Goal: Task Accomplishment & Management: Use online tool/utility

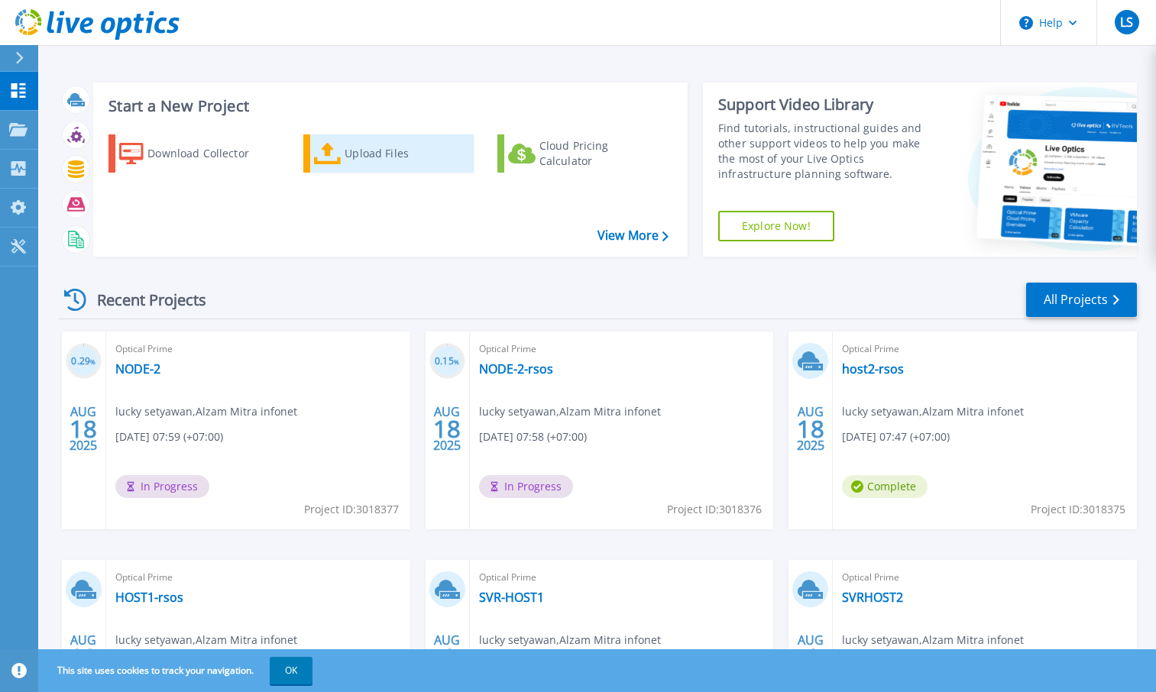
click at [380, 150] on div "Upload Files" at bounding box center [406, 153] width 122 height 31
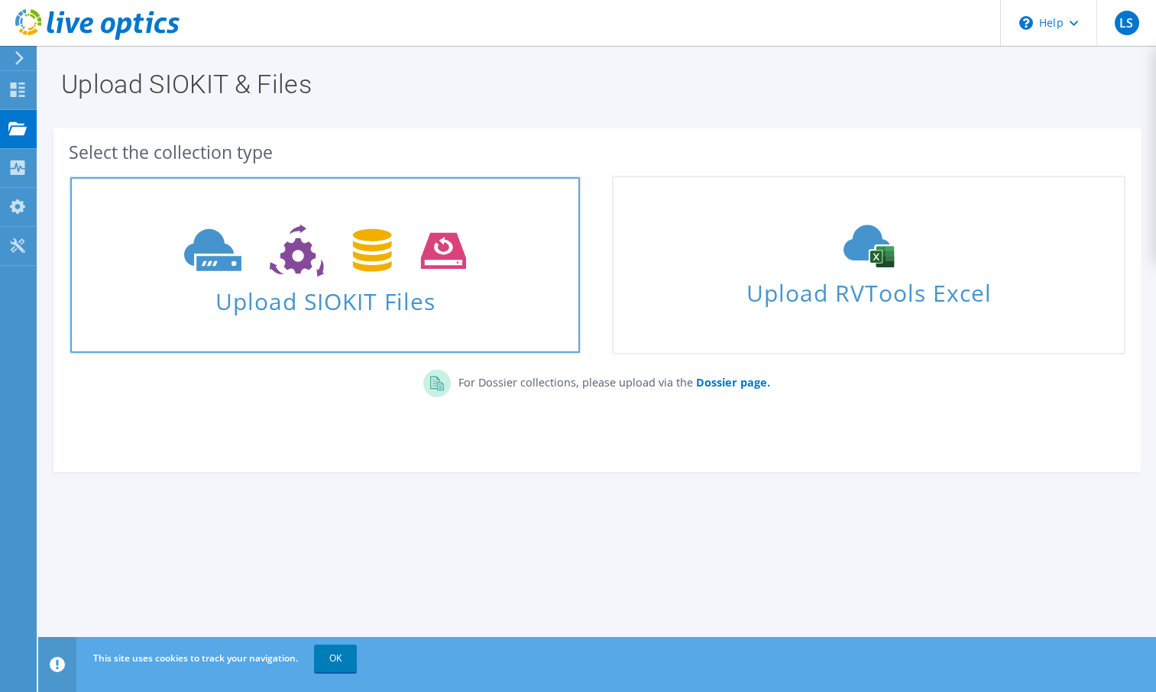
click at [351, 313] on span "Upload SIOKIT Files" at bounding box center [325, 296] width 510 height 33
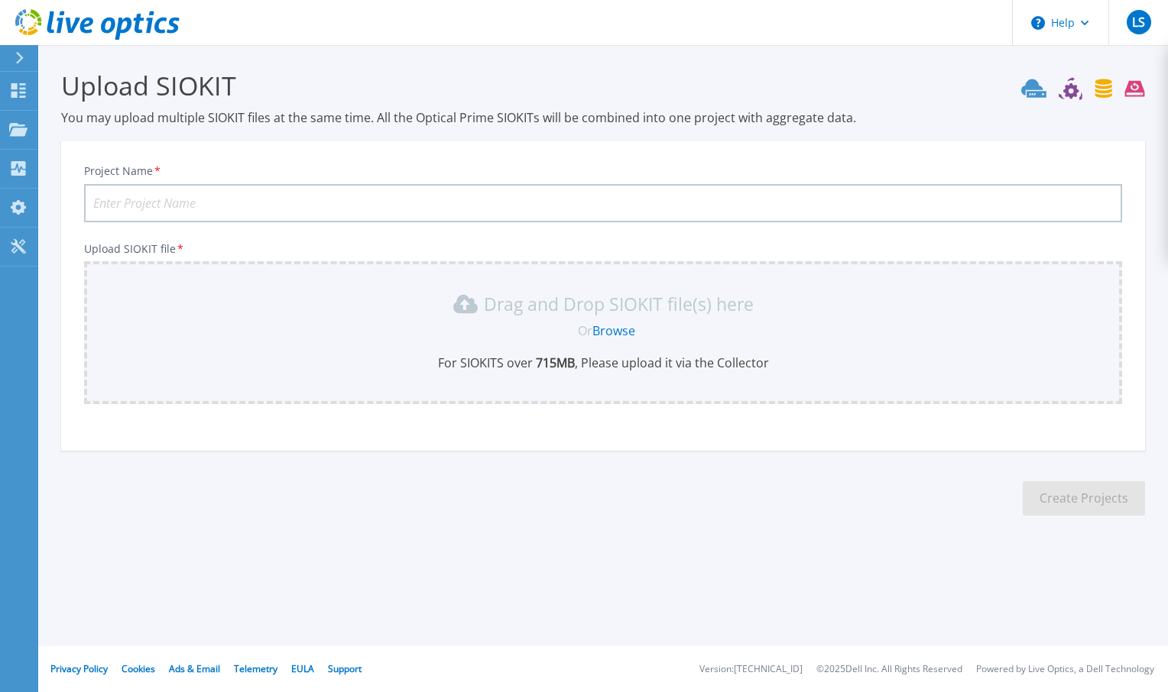
click at [592, 329] on span "Or" at bounding box center [585, 331] width 15 height 17
click at [606, 333] on link "Browse" at bounding box center [613, 331] width 43 height 17
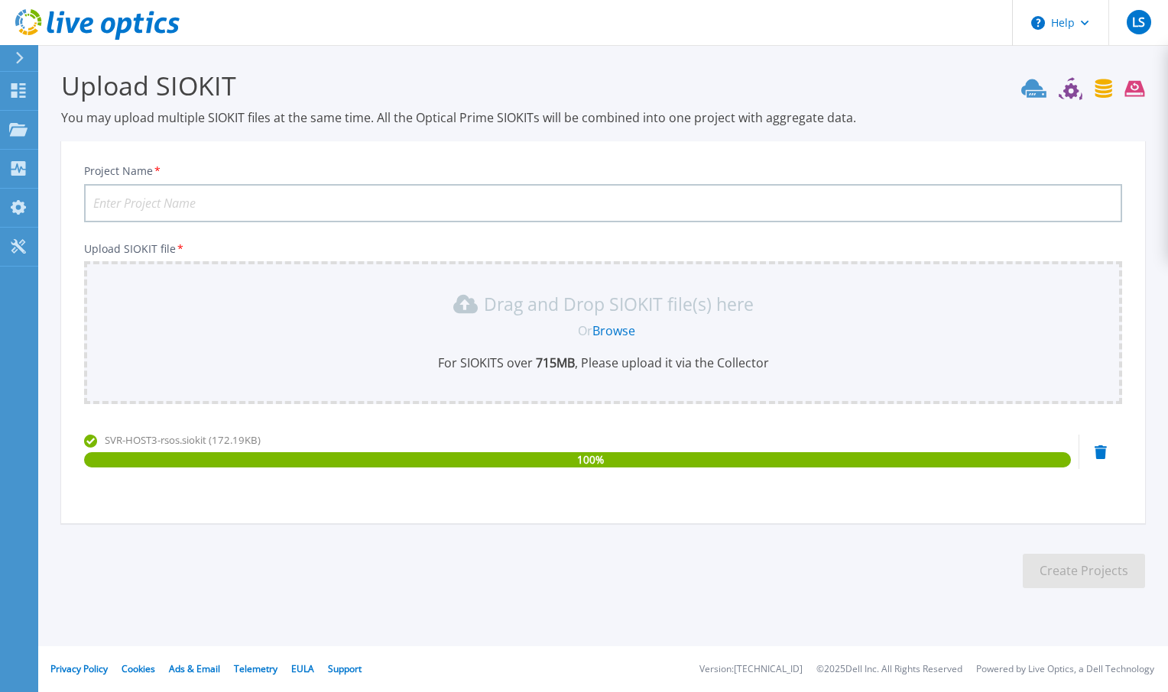
click at [348, 204] on input "Project Name *" at bounding box center [603, 203] width 1038 height 38
type input "h"
type input "Host3-rsos"
click at [1062, 572] on button "Create Projects" at bounding box center [1084, 571] width 122 height 34
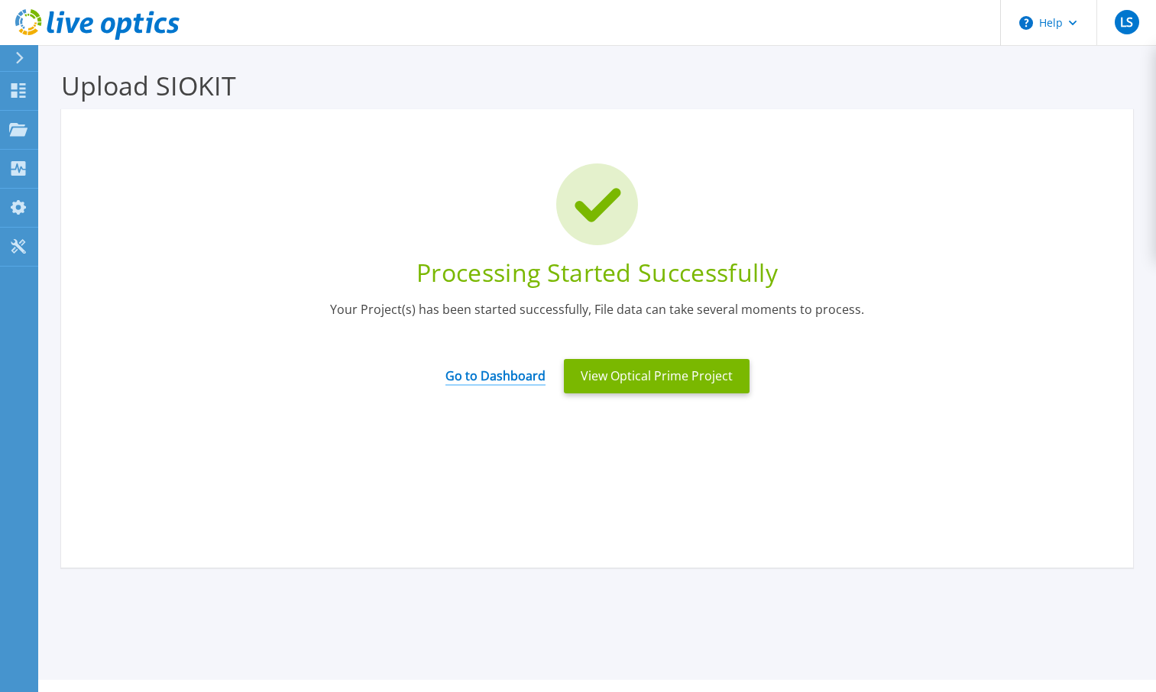
click at [516, 380] on link "Go to Dashboard" at bounding box center [496, 371] width 100 height 30
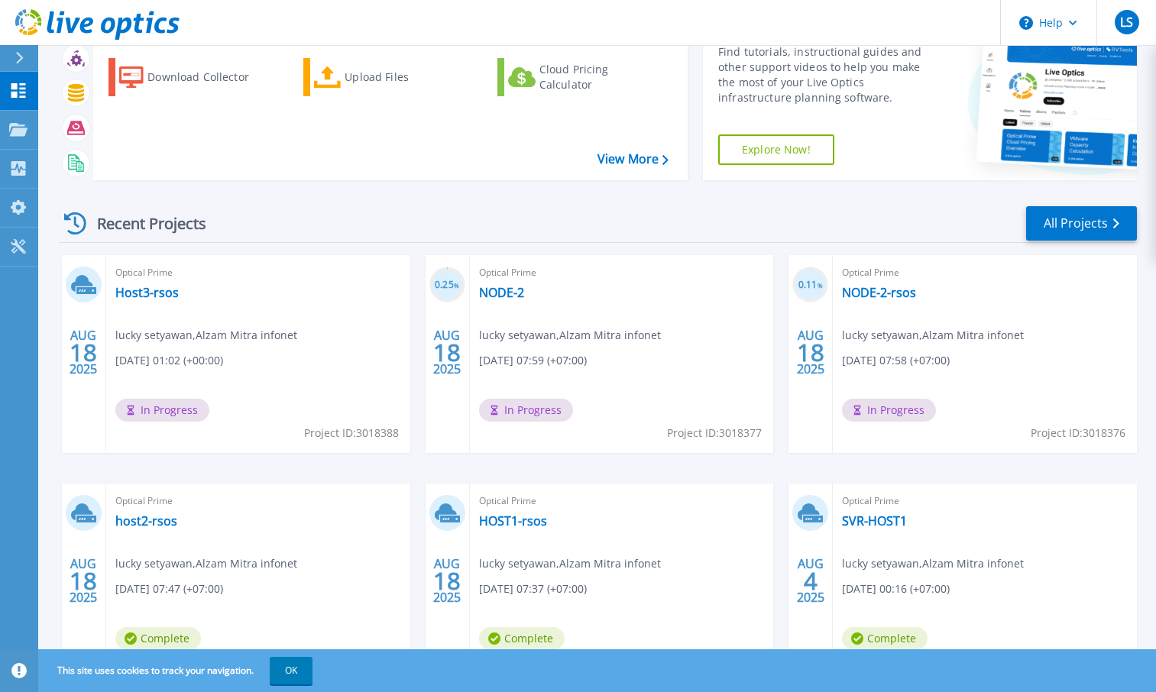
scroll to position [153, 0]
